Goal: Use online tool/utility: Utilize a website feature to perform a specific function

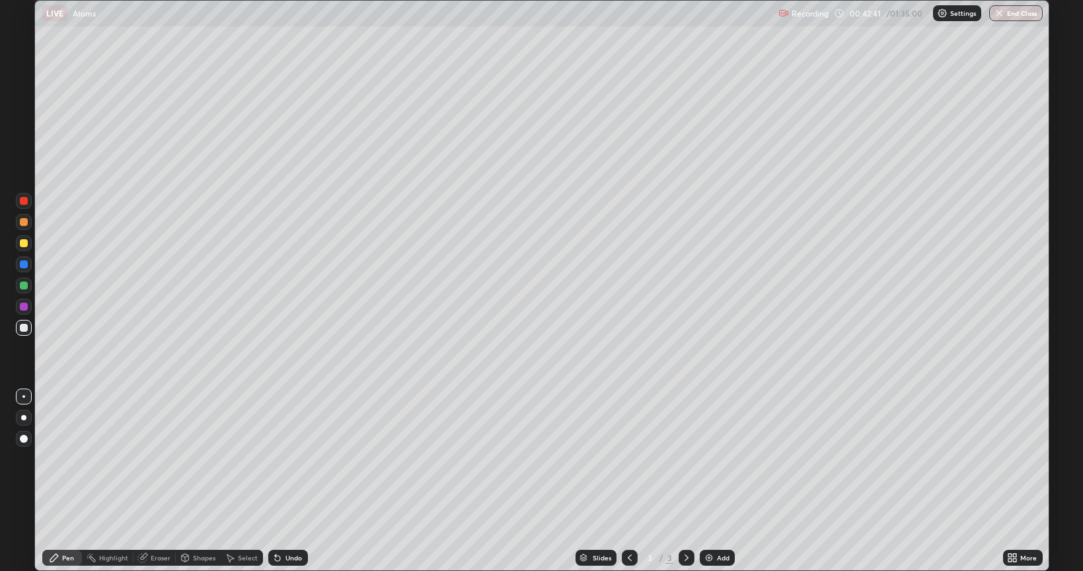
scroll to position [571, 1083]
click at [715, 560] on div "Add" at bounding box center [717, 558] width 35 height 16
click at [631, 561] on icon at bounding box center [629, 557] width 11 height 11
click at [685, 558] on icon at bounding box center [686, 557] width 11 height 11
click at [287, 556] on div "Undo" at bounding box center [293, 557] width 17 height 7
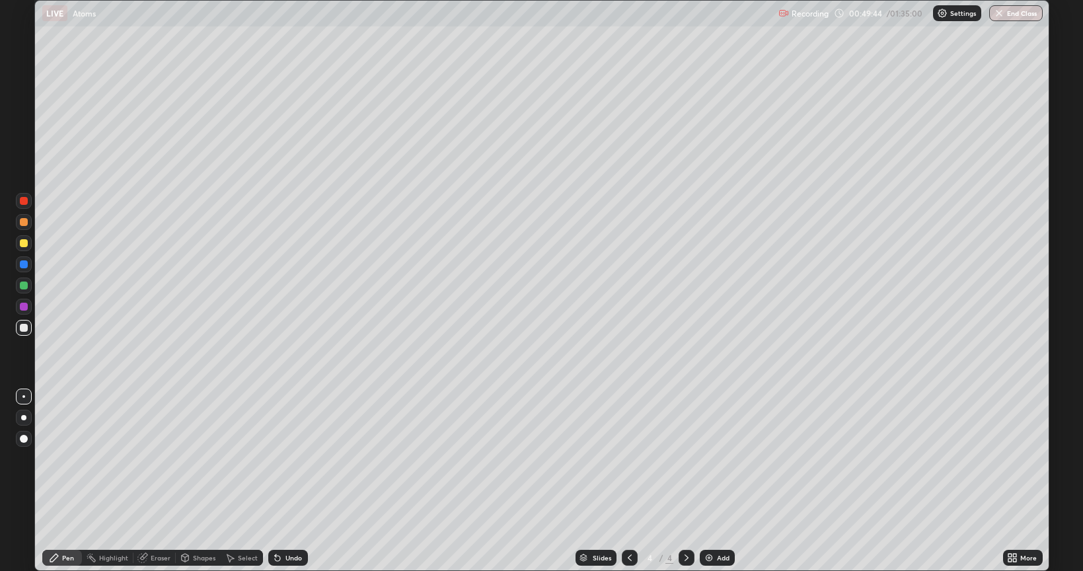
click at [152, 560] on div "Eraser" at bounding box center [161, 557] width 20 height 7
click at [67, 560] on div "Pen" at bounding box center [68, 557] width 12 height 7
click at [155, 557] on div "Eraser" at bounding box center [161, 557] width 20 height 7
click at [63, 556] on div "Pen" at bounding box center [68, 557] width 12 height 7
click at [293, 559] on div "Undo" at bounding box center [293, 557] width 17 height 7
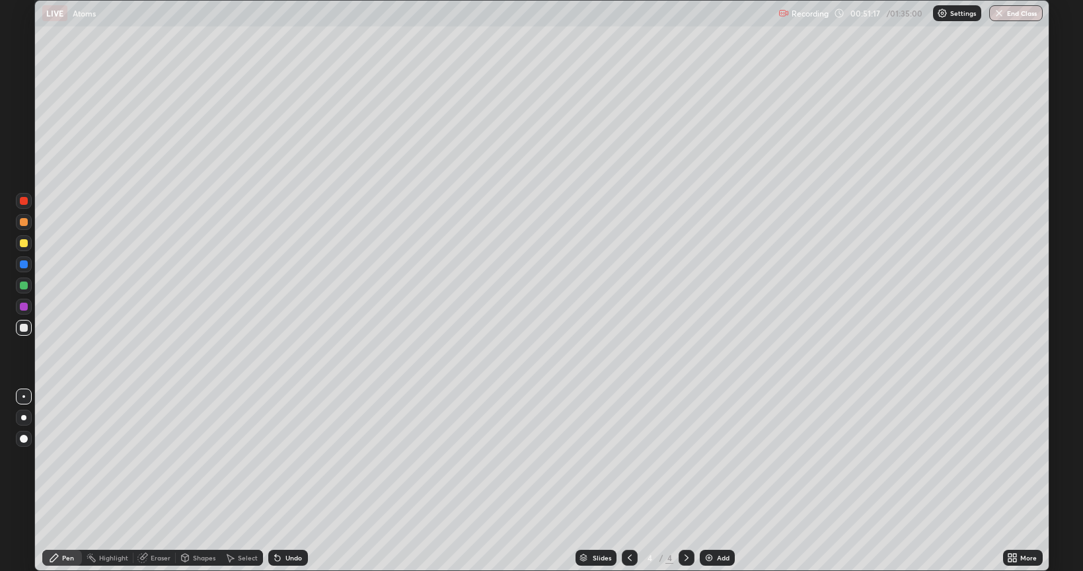
click at [291, 563] on div "Undo" at bounding box center [288, 558] width 40 height 16
click at [152, 559] on div "Eraser" at bounding box center [161, 557] width 20 height 7
click at [63, 558] on div "Pen" at bounding box center [68, 557] width 12 height 7
click at [297, 552] on div "Undo" at bounding box center [288, 558] width 40 height 16
click at [717, 556] on div "Add" at bounding box center [723, 557] width 13 height 7
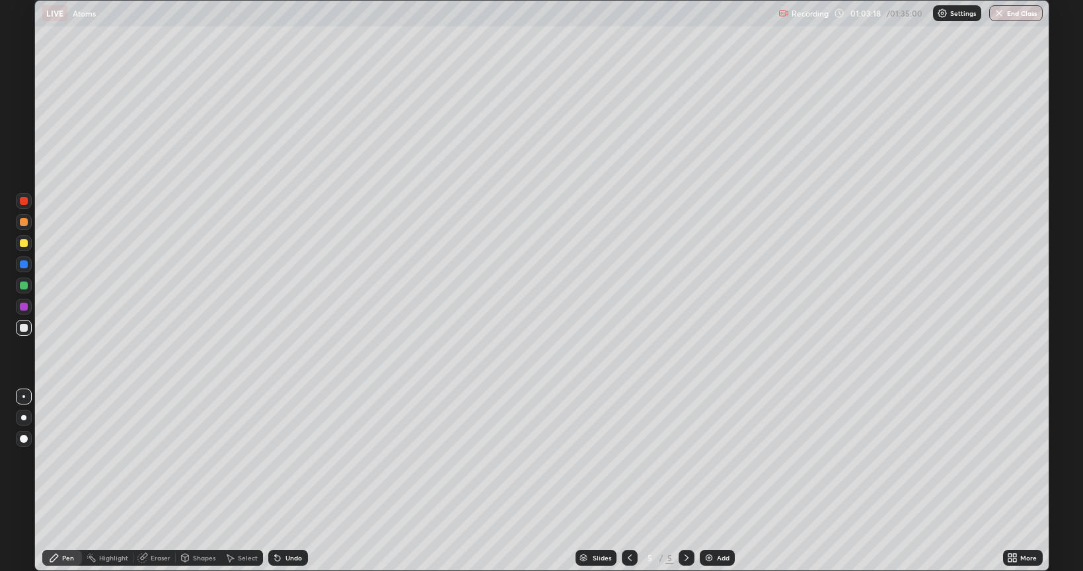
click at [629, 559] on icon at bounding box center [630, 557] width 4 height 7
click at [683, 557] on icon at bounding box center [686, 557] width 11 height 11
click at [151, 556] on div "Eraser" at bounding box center [161, 557] width 20 height 7
click at [70, 556] on div "Pen" at bounding box center [68, 557] width 12 height 7
click at [292, 556] on div "Undo" at bounding box center [293, 557] width 17 height 7
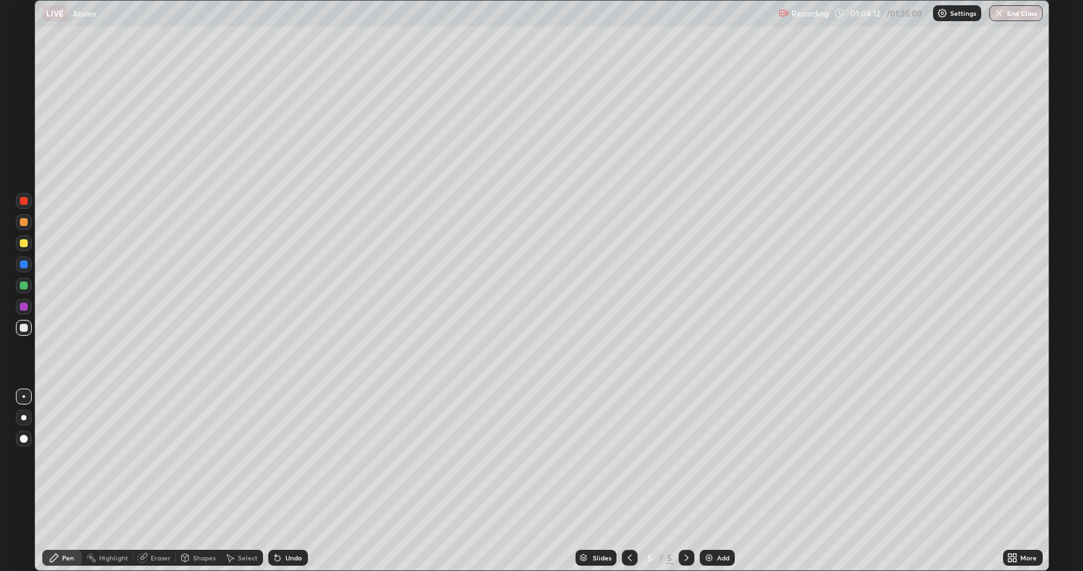
click at [292, 564] on div "Undo" at bounding box center [288, 558] width 40 height 16
click at [289, 556] on div "Undo" at bounding box center [293, 557] width 17 height 7
click at [24, 242] on div at bounding box center [24, 243] width 8 height 8
click at [26, 288] on div at bounding box center [24, 285] width 8 height 8
click at [24, 328] on div at bounding box center [24, 328] width 8 height 8
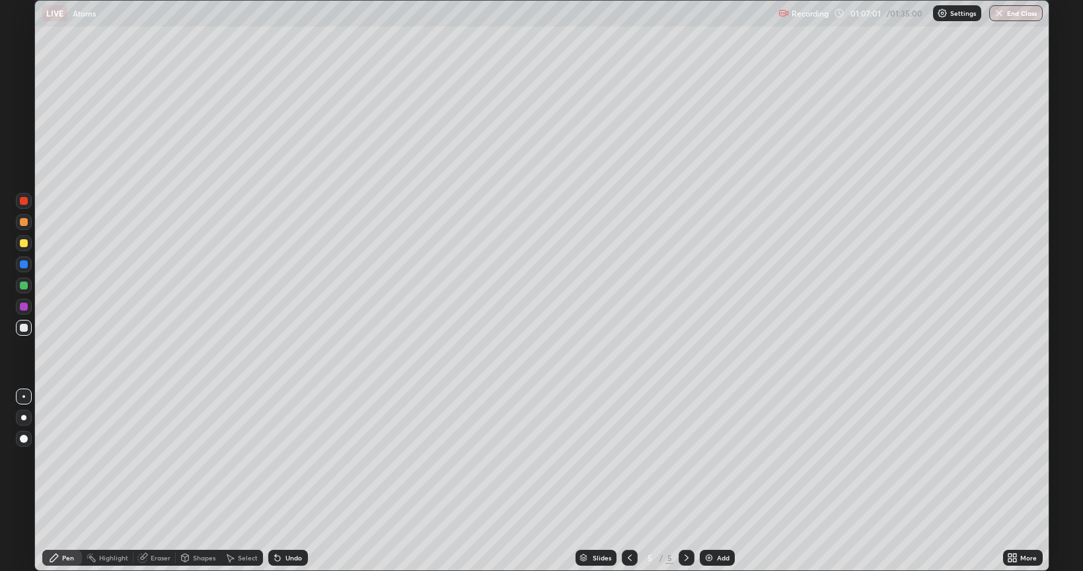
click at [293, 558] on div "Undo" at bounding box center [293, 557] width 17 height 7
click at [31, 263] on div at bounding box center [24, 264] width 16 height 16
click at [24, 328] on div at bounding box center [24, 328] width 8 height 8
click at [295, 556] on div "Undo" at bounding box center [293, 557] width 17 height 7
click at [291, 560] on div "Undo" at bounding box center [293, 557] width 17 height 7
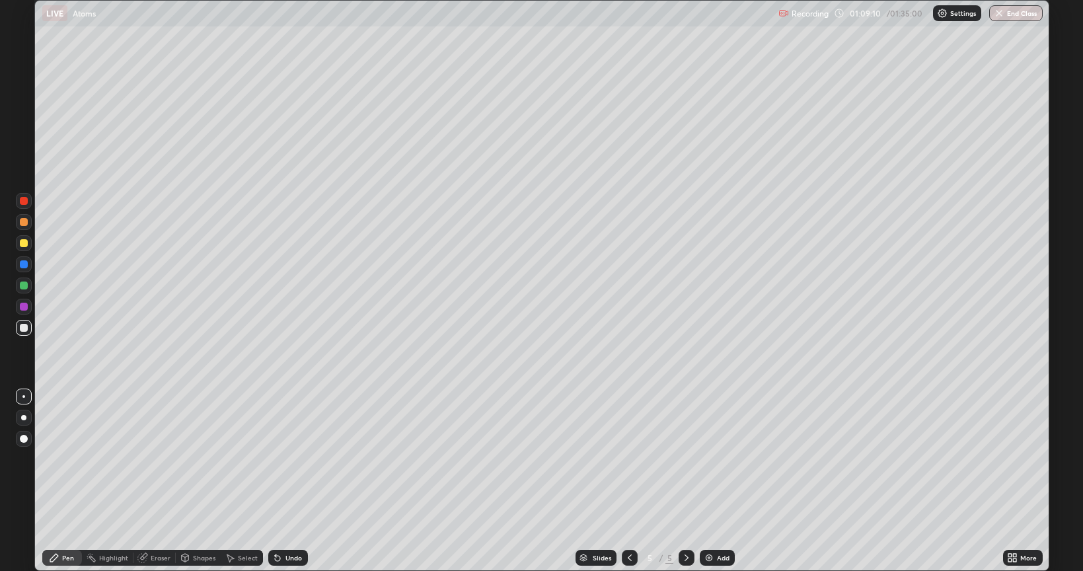
click at [151, 558] on div "Eraser" at bounding box center [161, 557] width 20 height 7
click at [62, 550] on div "Pen" at bounding box center [62, 558] width 40 height 16
click at [25, 284] on div at bounding box center [24, 285] width 8 height 8
click at [22, 328] on div at bounding box center [24, 328] width 8 height 8
click at [153, 558] on div "Eraser" at bounding box center [161, 557] width 20 height 7
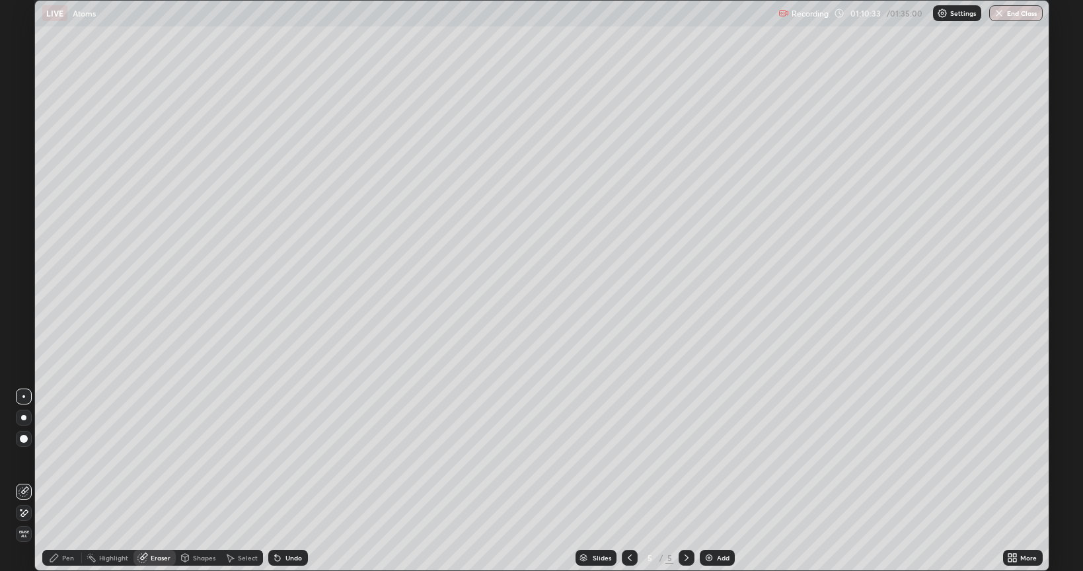
click at [63, 556] on div "Pen" at bounding box center [68, 557] width 12 height 7
click at [155, 561] on div "Eraser" at bounding box center [161, 557] width 20 height 7
click at [65, 557] on div "Pen" at bounding box center [68, 557] width 12 height 7
click at [286, 557] on div "Undo" at bounding box center [293, 557] width 17 height 7
click at [289, 558] on div "Undo" at bounding box center [293, 557] width 17 height 7
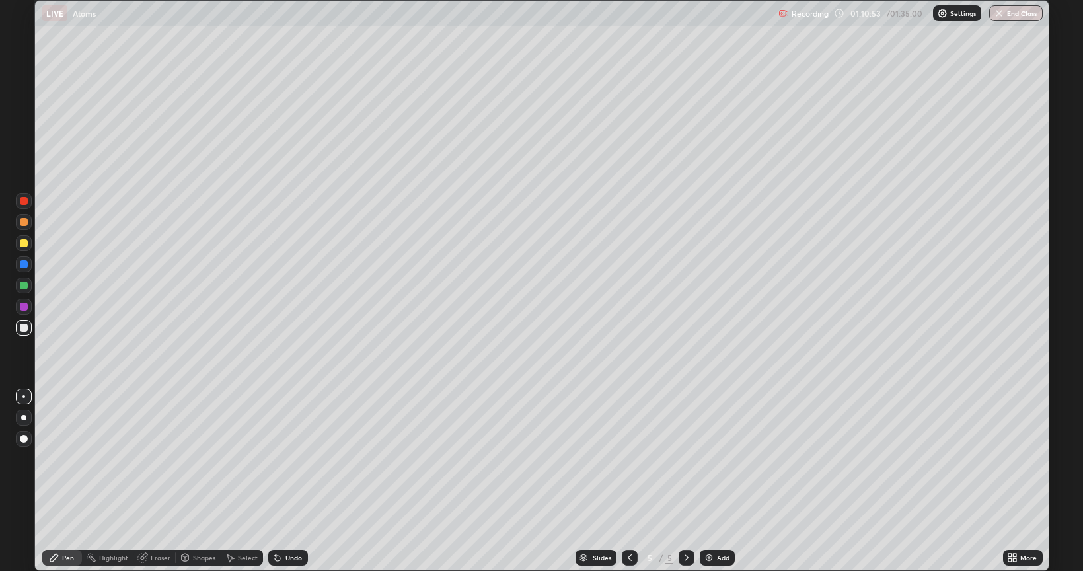
click at [289, 558] on div "Undo" at bounding box center [293, 557] width 17 height 7
click at [23, 263] on div at bounding box center [24, 264] width 8 height 8
click at [24, 328] on div at bounding box center [24, 328] width 8 height 8
click at [634, 556] on icon at bounding box center [629, 557] width 11 height 11
click at [628, 558] on icon at bounding box center [629, 557] width 11 height 11
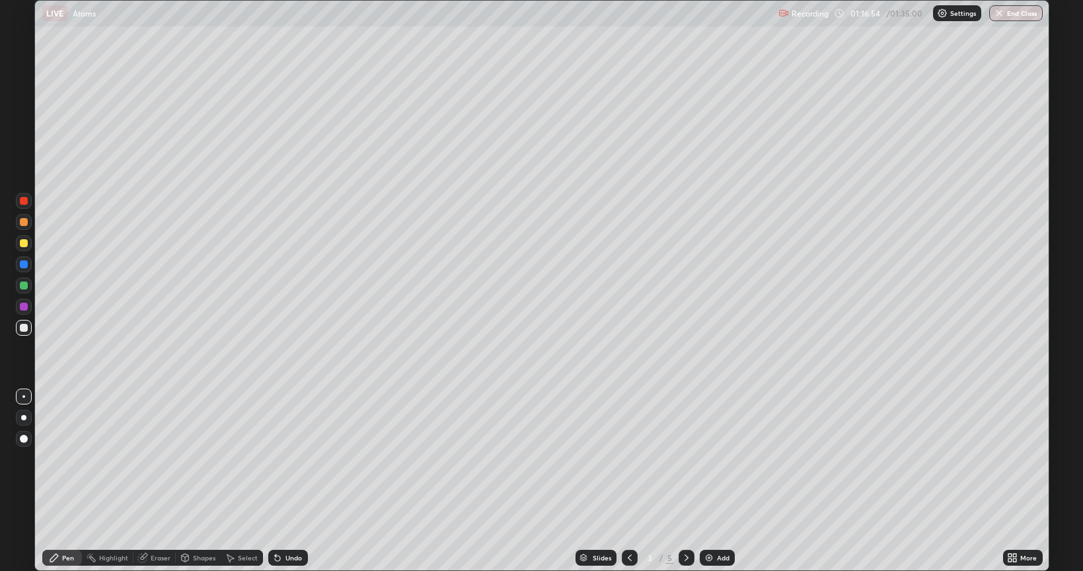
click at [687, 555] on icon at bounding box center [686, 557] width 11 height 11
click at [685, 558] on icon at bounding box center [686, 557] width 11 height 11
click at [725, 560] on div "Add" at bounding box center [723, 557] width 13 height 7
click at [155, 559] on div "Eraser" at bounding box center [161, 557] width 20 height 7
click at [69, 554] on div "Pen" at bounding box center [68, 557] width 12 height 7
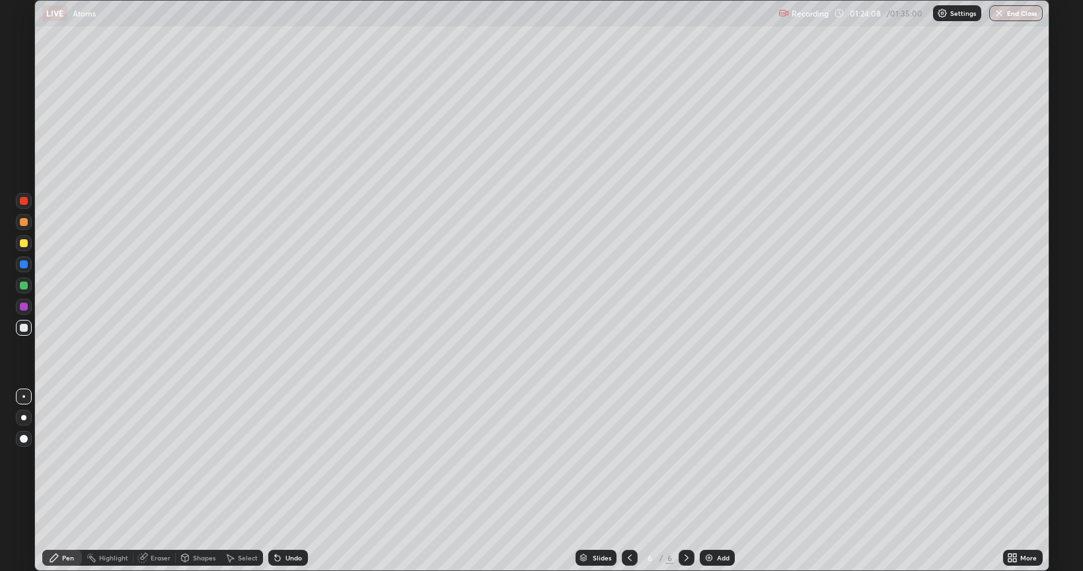
click at [298, 557] on div "Undo" at bounding box center [293, 557] width 17 height 7
click at [26, 242] on div at bounding box center [24, 243] width 8 height 8
click at [634, 559] on div at bounding box center [630, 558] width 16 height 16
click at [687, 559] on icon at bounding box center [686, 557] width 11 height 11
click at [25, 286] on div at bounding box center [24, 285] width 8 height 8
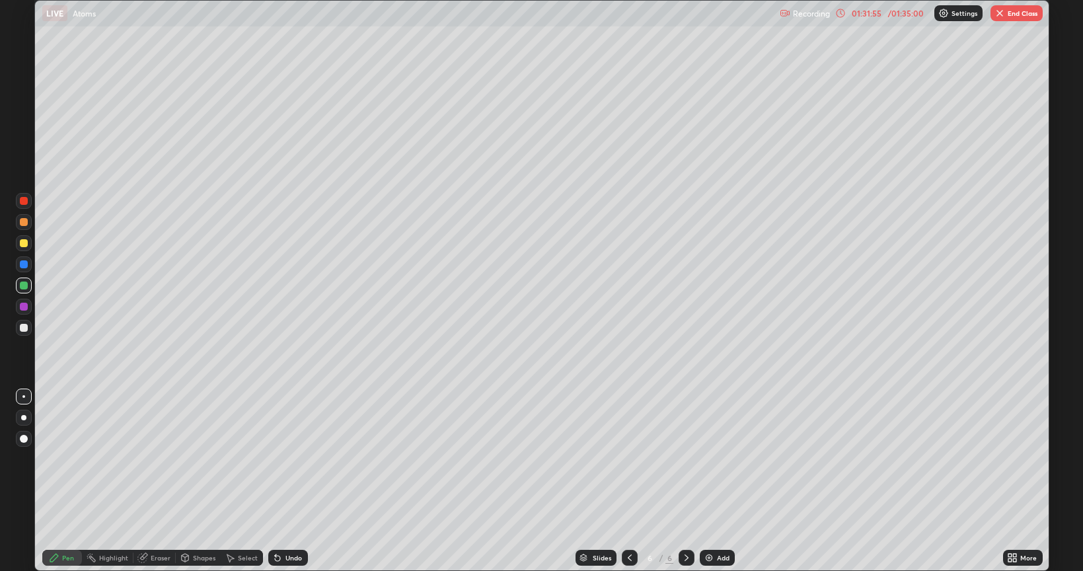
click at [27, 264] on div at bounding box center [24, 264] width 8 height 8
click at [628, 558] on icon at bounding box center [629, 557] width 11 height 11
click at [629, 556] on icon at bounding box center [629, 557] width 11 height 11
click at [686, 560] on icon at bounding box center [686, 557] width 11 height 11
click at [685, 558] on icon at bounding box center [686, 557] width 11 height 11
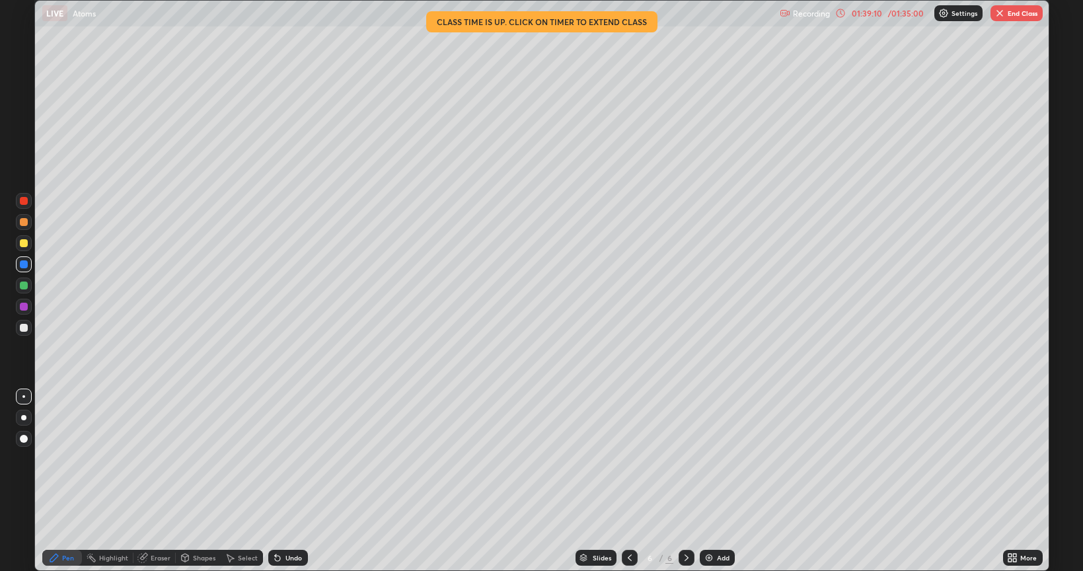
click at [1023, 16] on button "End Class" at bounding box center [1016, 13] width 52 height 16
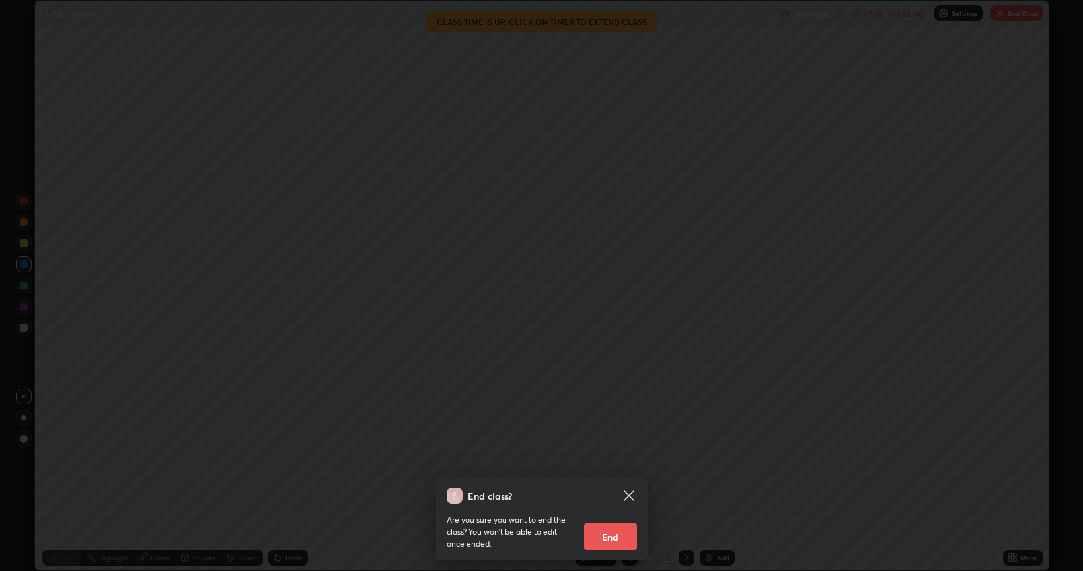
click at [619, 538] on button "End" at bounding box center [610, 536] width 53 height 26
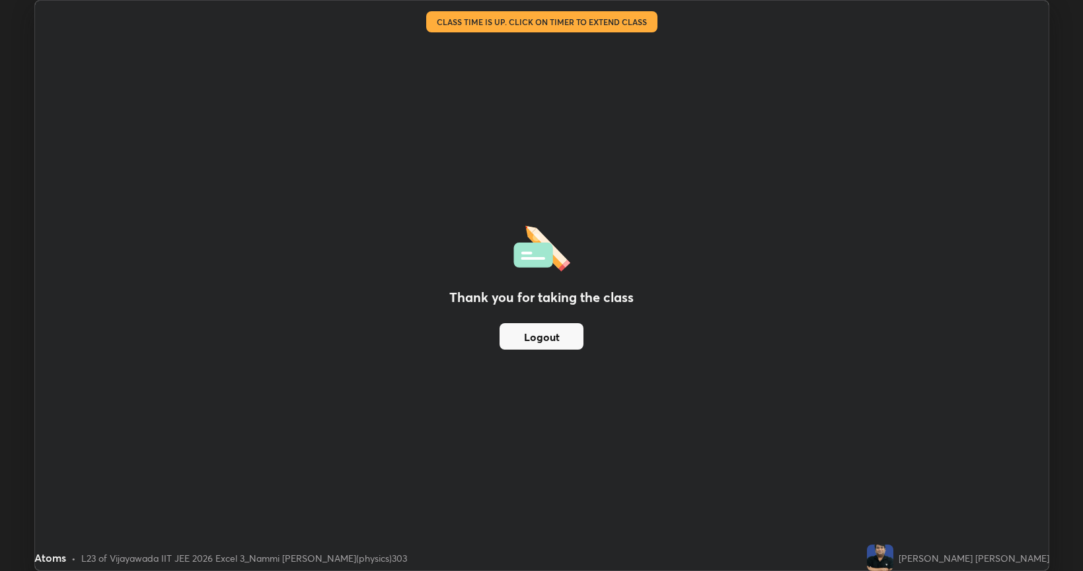
click at [562, 335] on button "Logout" at bounding box center [541, 336] width 84 height 26
